Goal: Navigation & Orientation: Find specific page/section

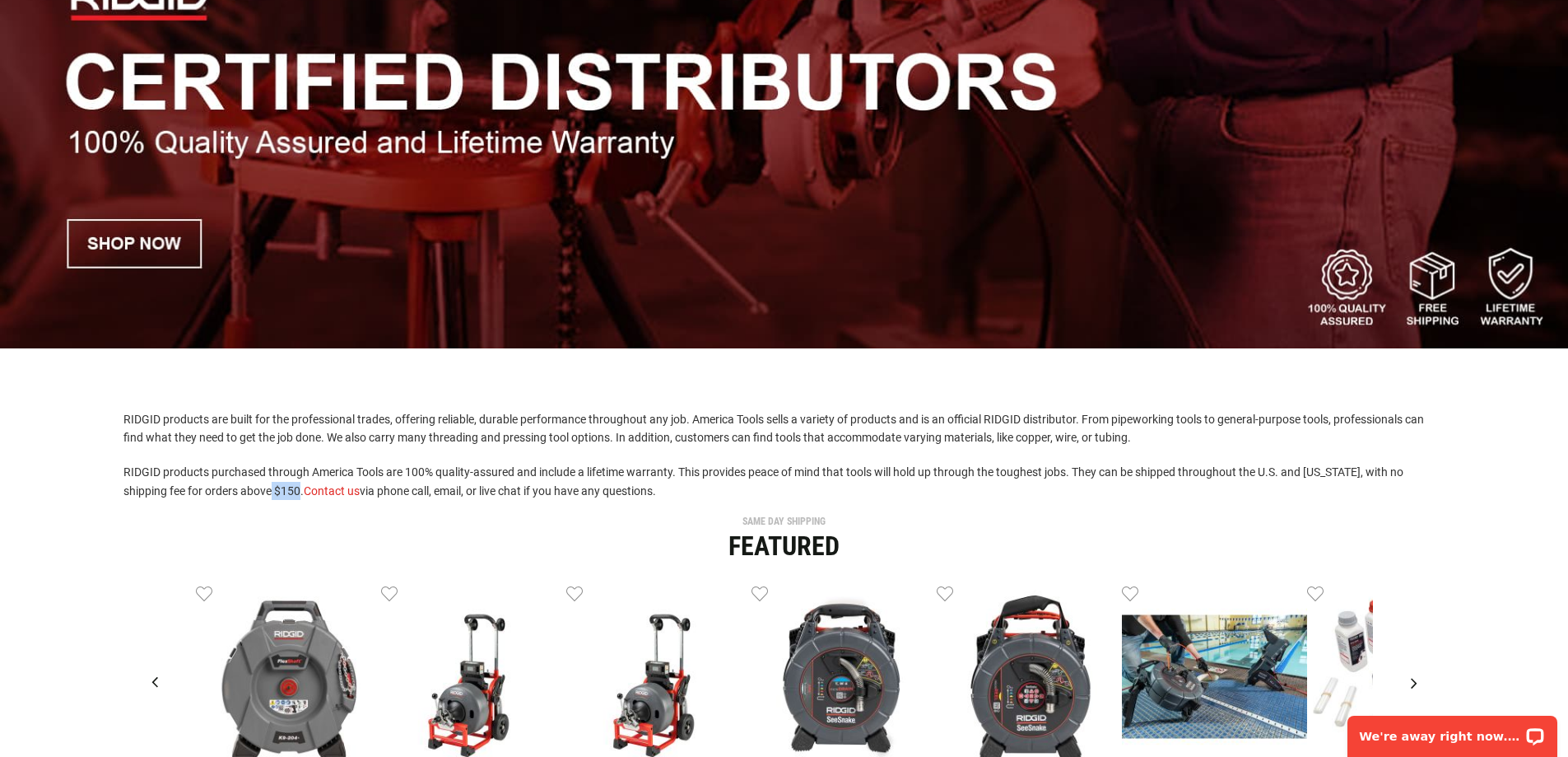
drag, startPoint x: 288, startPoint y: 485, endPoint x: 265, endPoint y: 490, distance: 23.5
click at [265, 490] on p "RIDGID products purchased through America Tools are 100% quality-assured and in…" at bounding box center [784, 481] width 1322 height 37
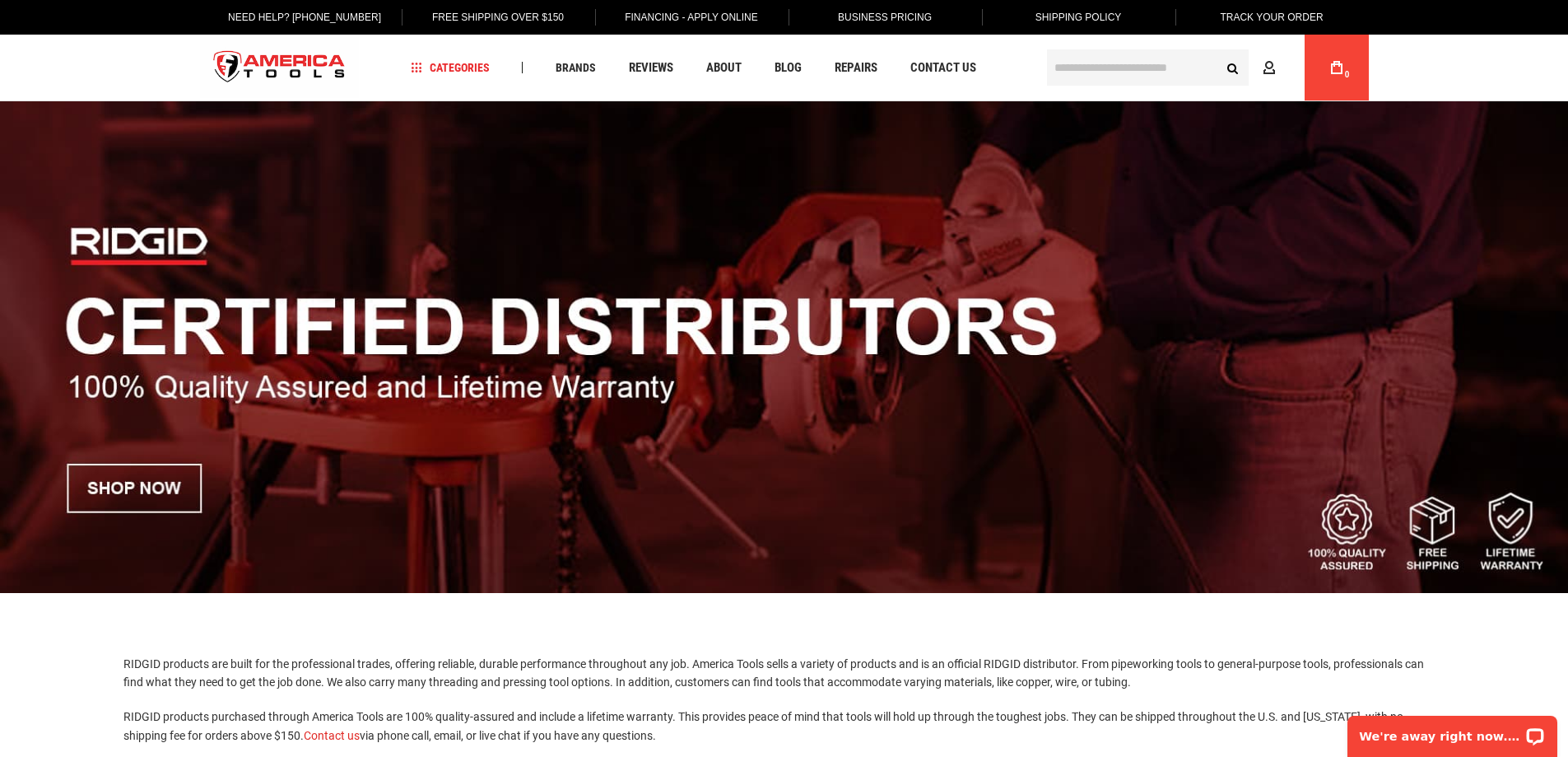
click at [86, 482] on img at bounding box center [784, 347] width 1568 height 491
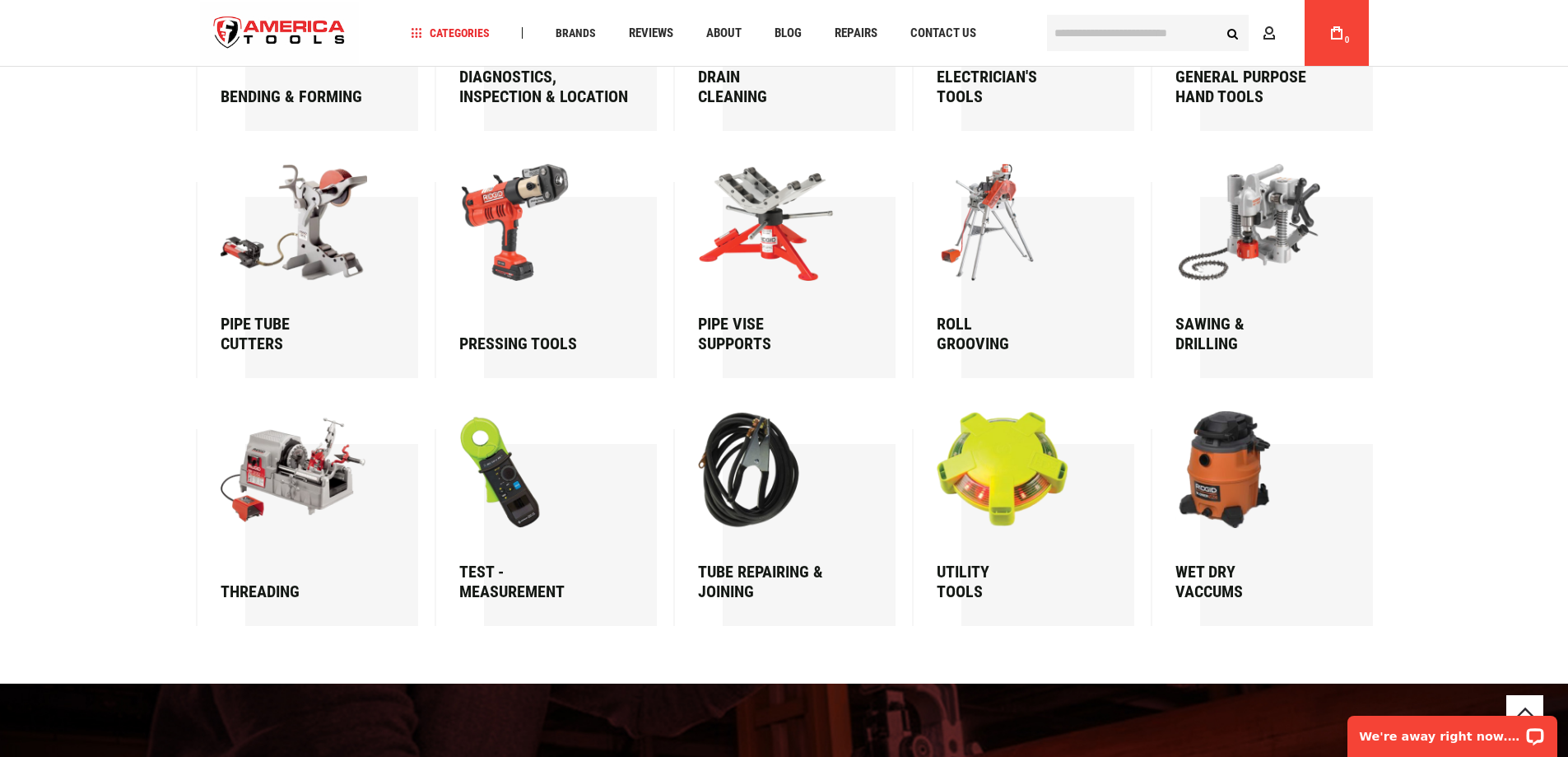
scroll to position [2553, 0]
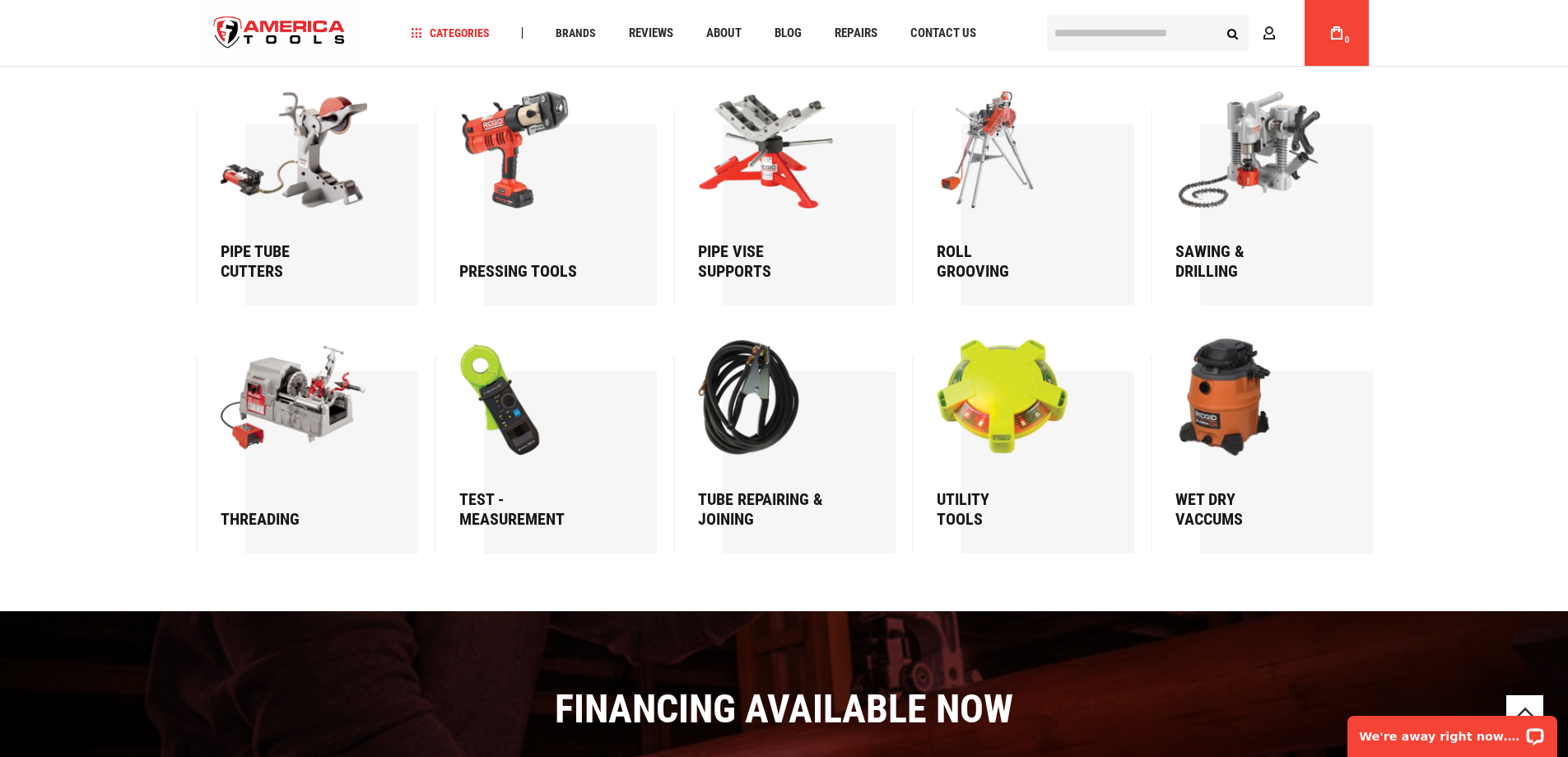
click at [1003, 455] on img at bounding box center [1016, 397] width 158 height 118
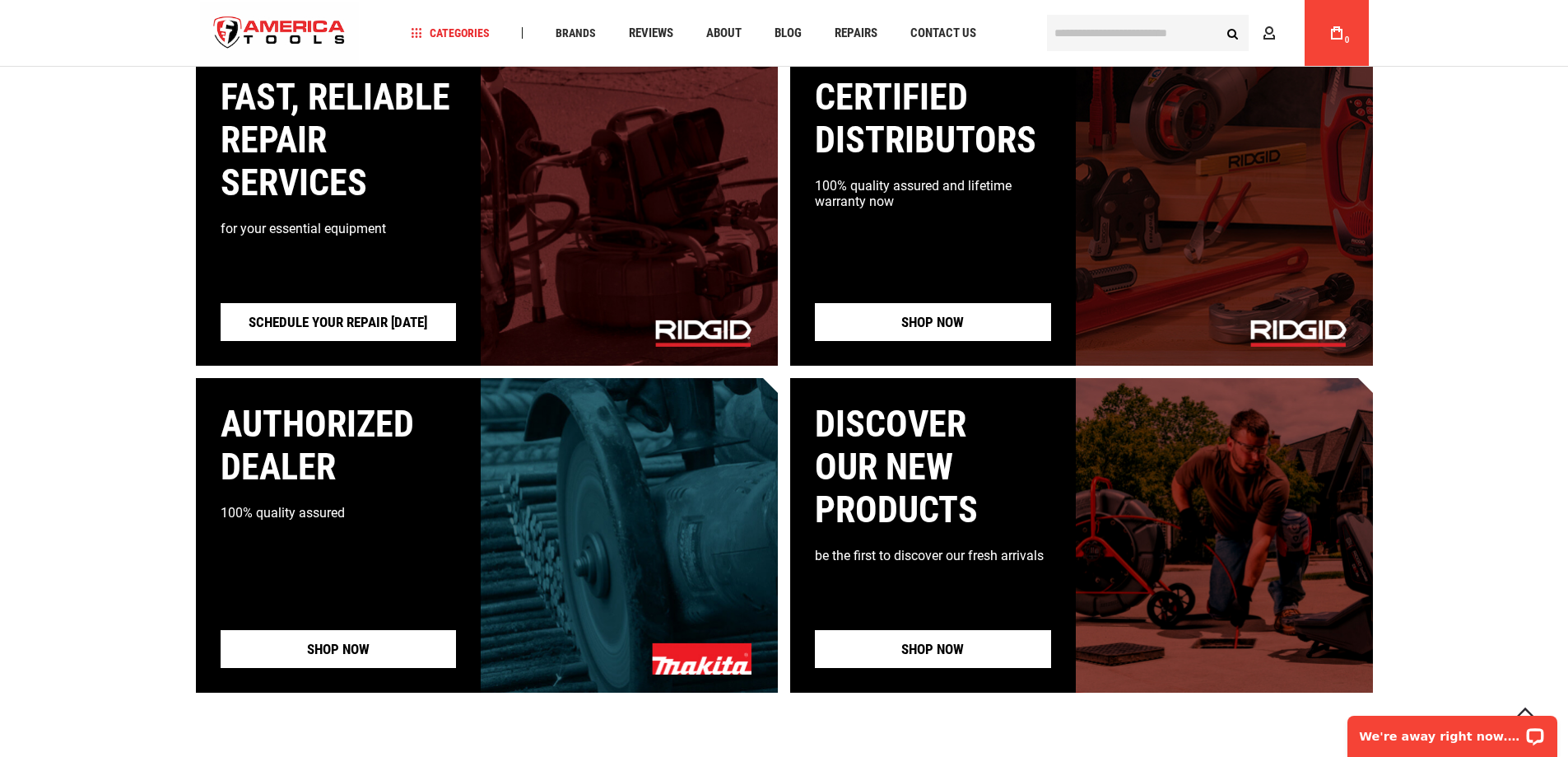
scroll to position [1506, 0]
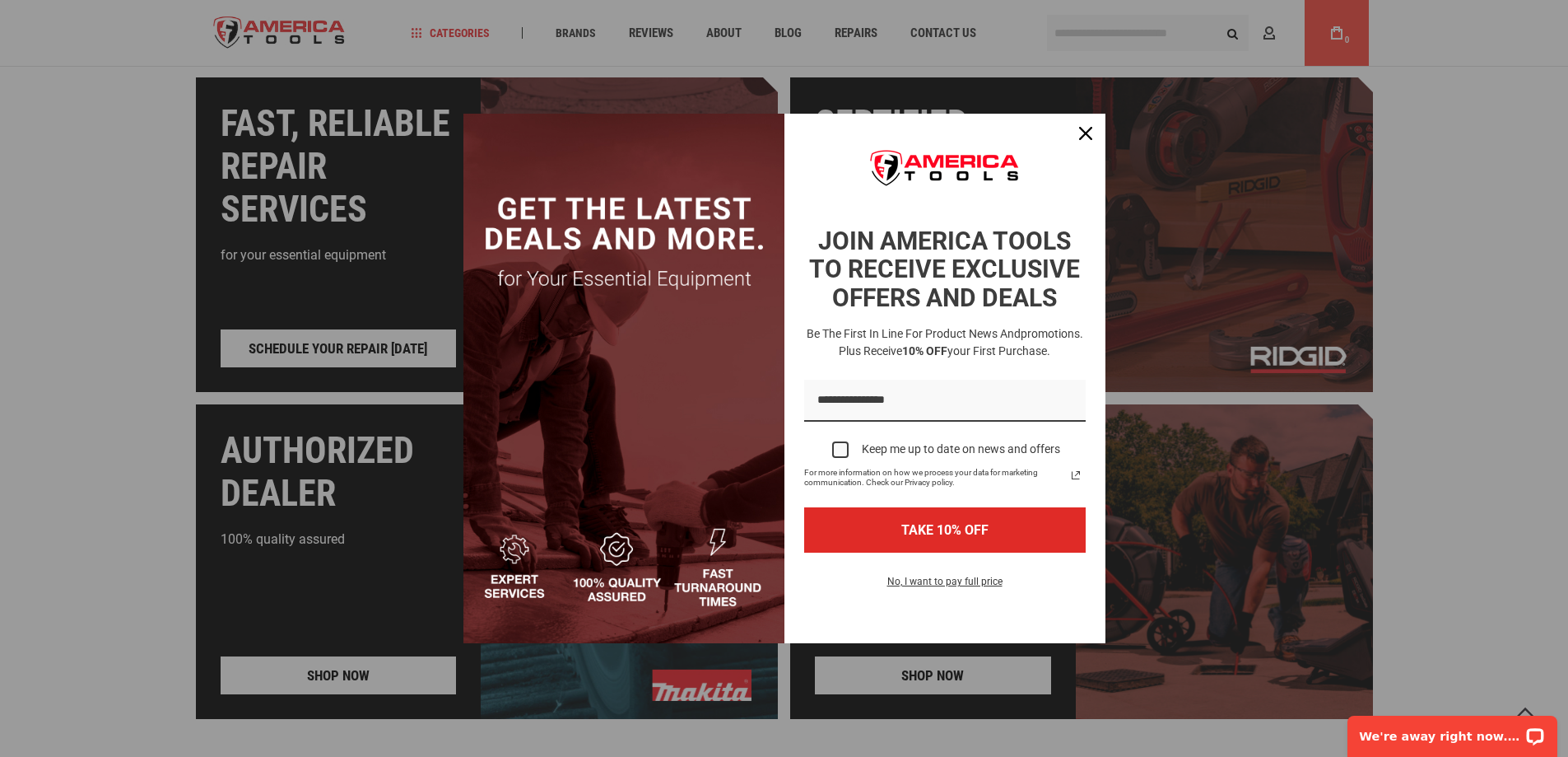
click at [1466, 484] on div "Marketing offer form" at bounding box center [784, 378] width 1568 height 757
click at [1087, 140] on div "Close" at bounding box center [1086, 133] width 26 height 26
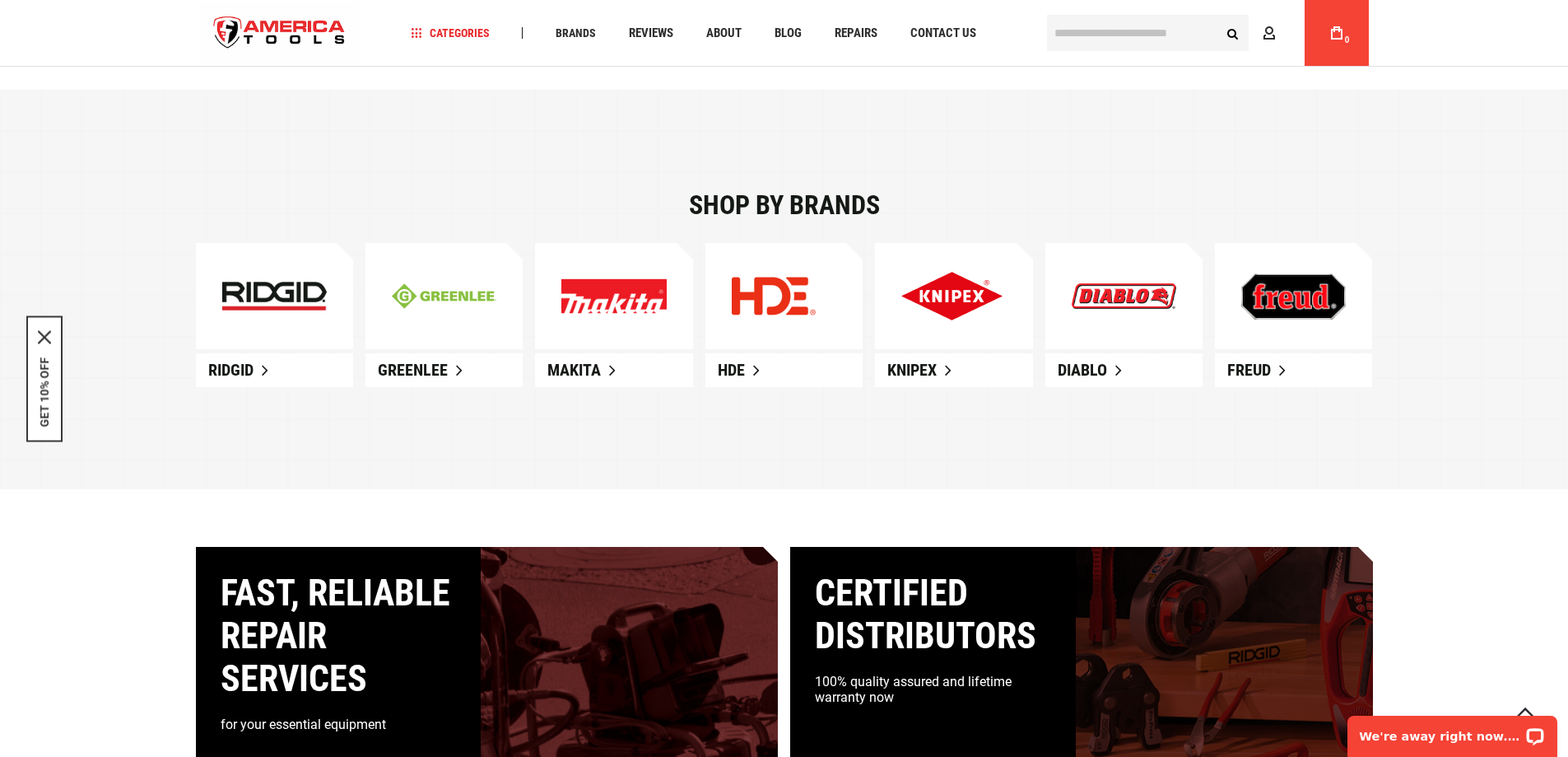
scroll to position [1012, 0]
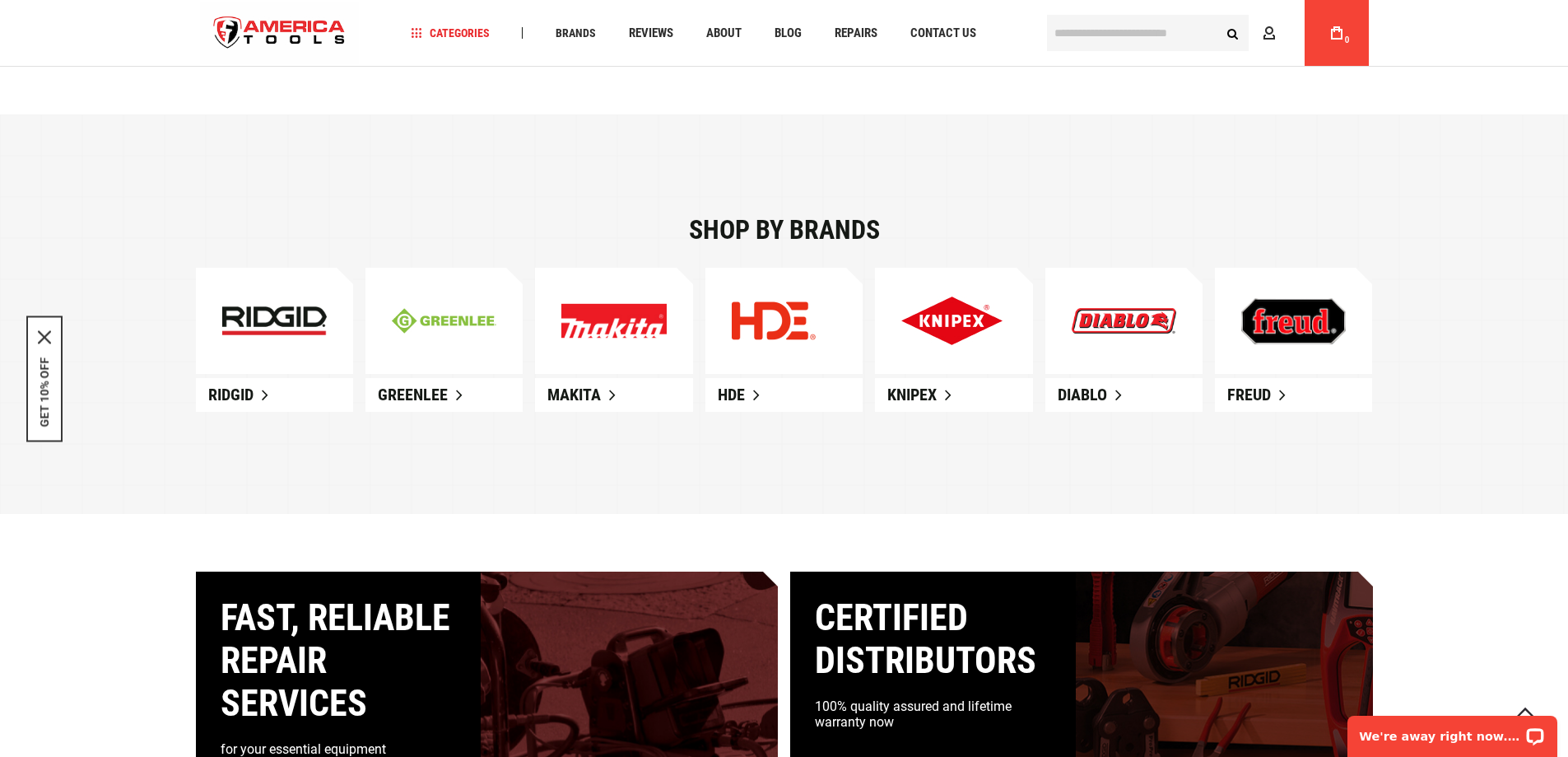
click at [288, 395] on link "Ridgid" at bounding box center [274, 395] width 158 height 34
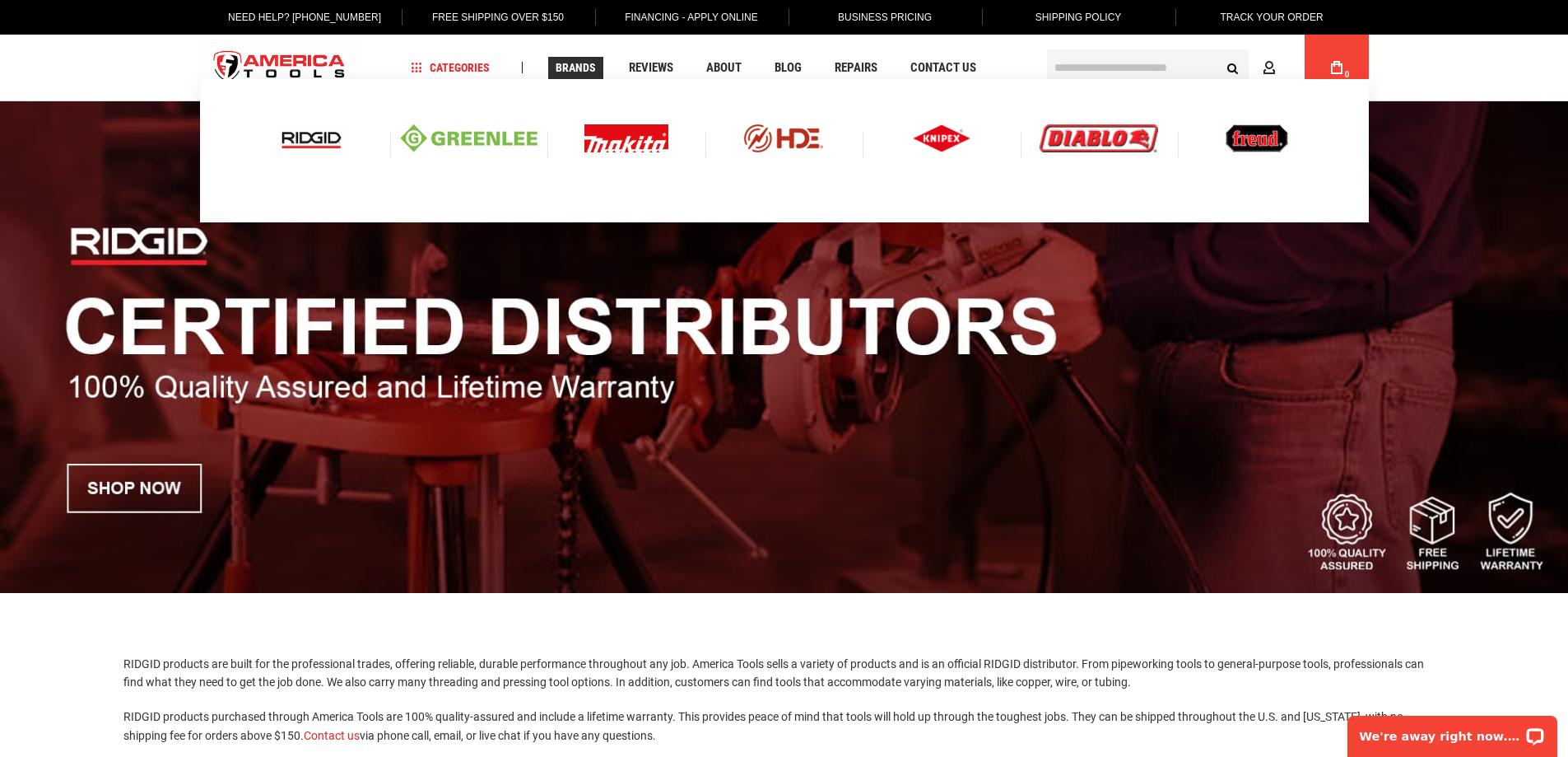
click at [316, 136] on img at bounding box center [312, 139] width 68 height 28
